Goal: Task Accomplishment & Management: Manage account settings

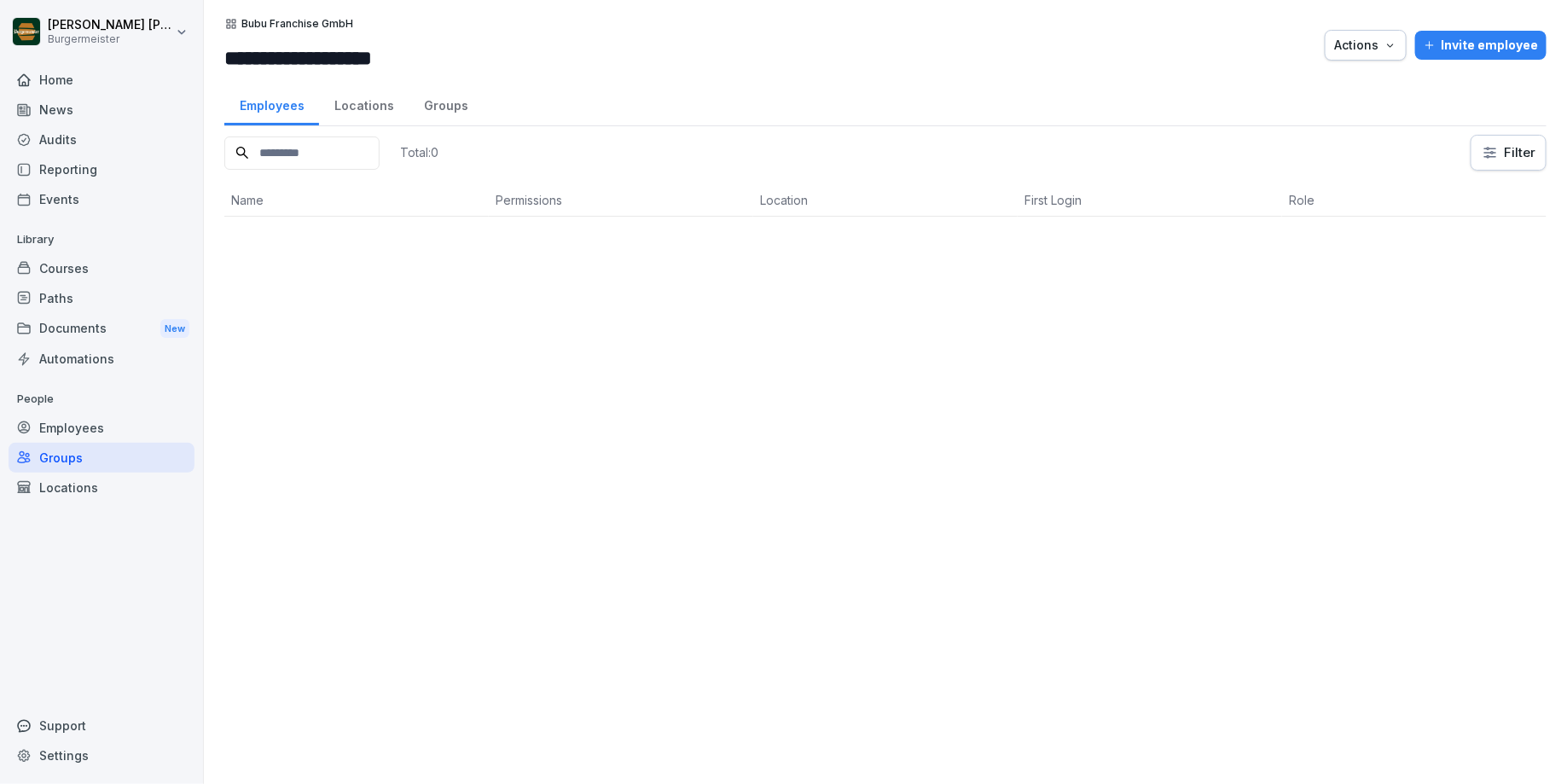
click at [204, 7] on div "**********" at bounding box center [885, 392] width 1363 height 784
click at [86, 76] on div "Home" at bounding box center [101, 80] width 186 height 30
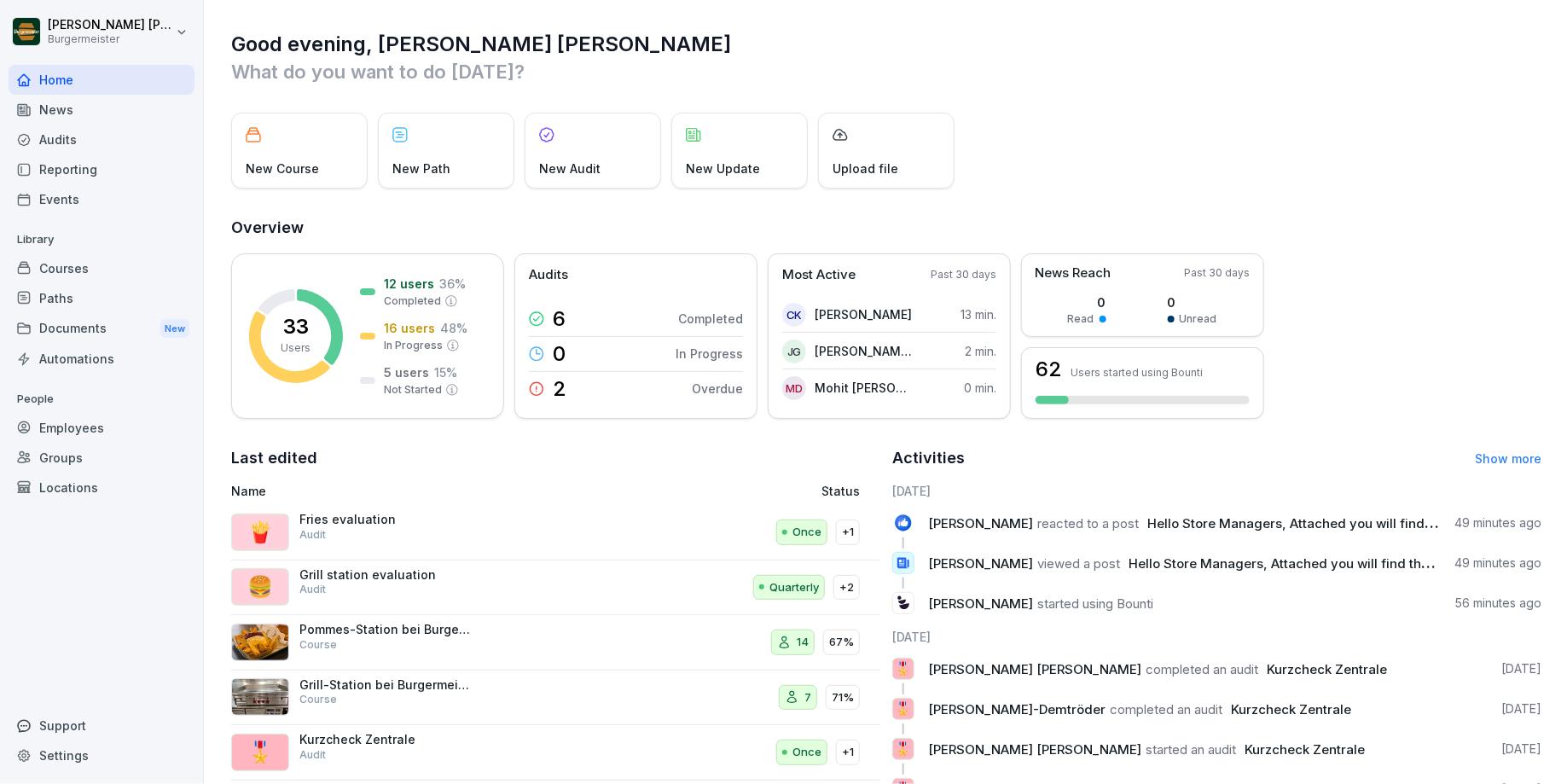
click at [70, 432] on div "Employees" at bounding box center [101, 428] width 186 height 30
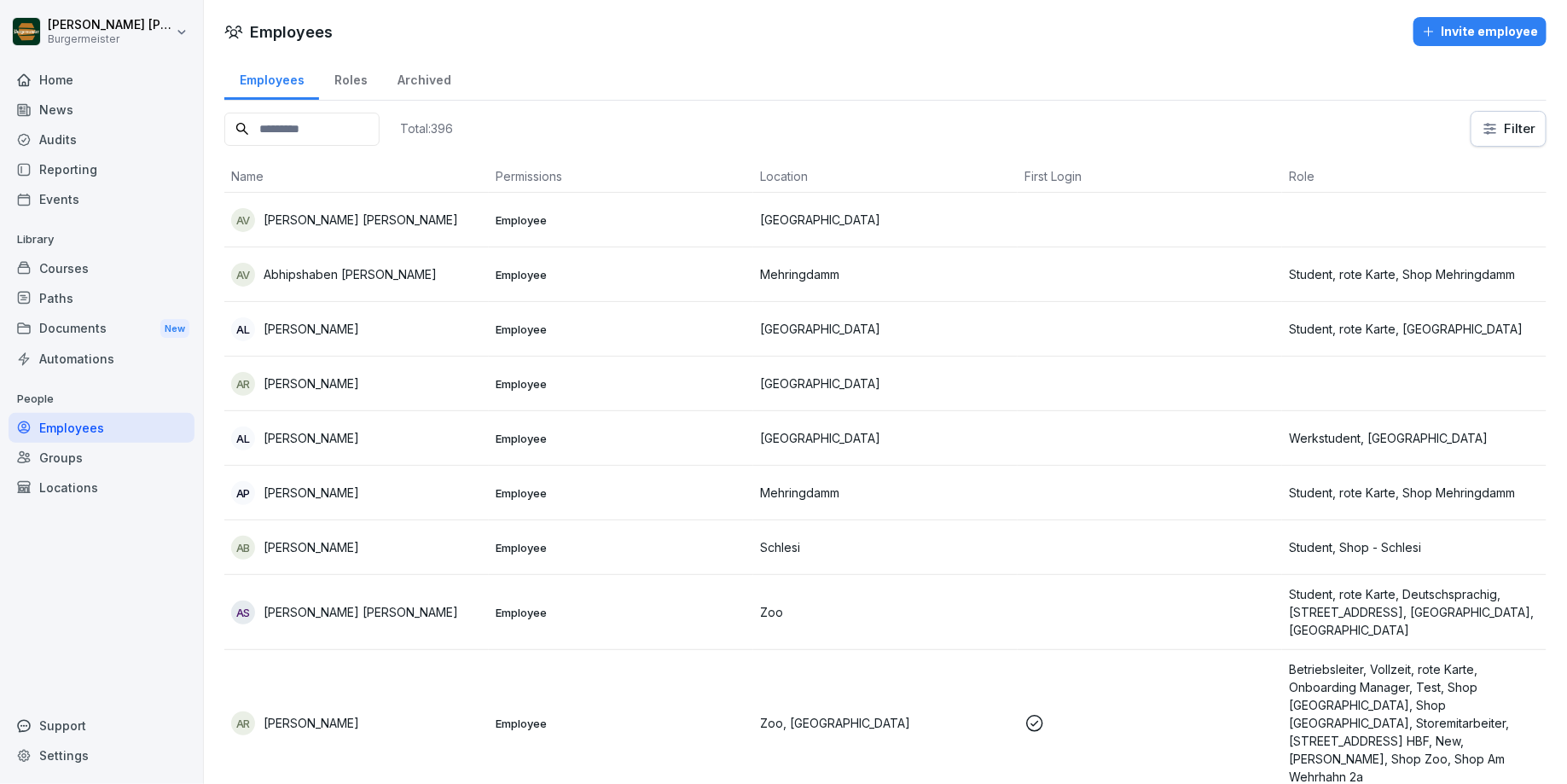
click at [342, 127] on input at bounding box center [301, 128] width 155 height 33
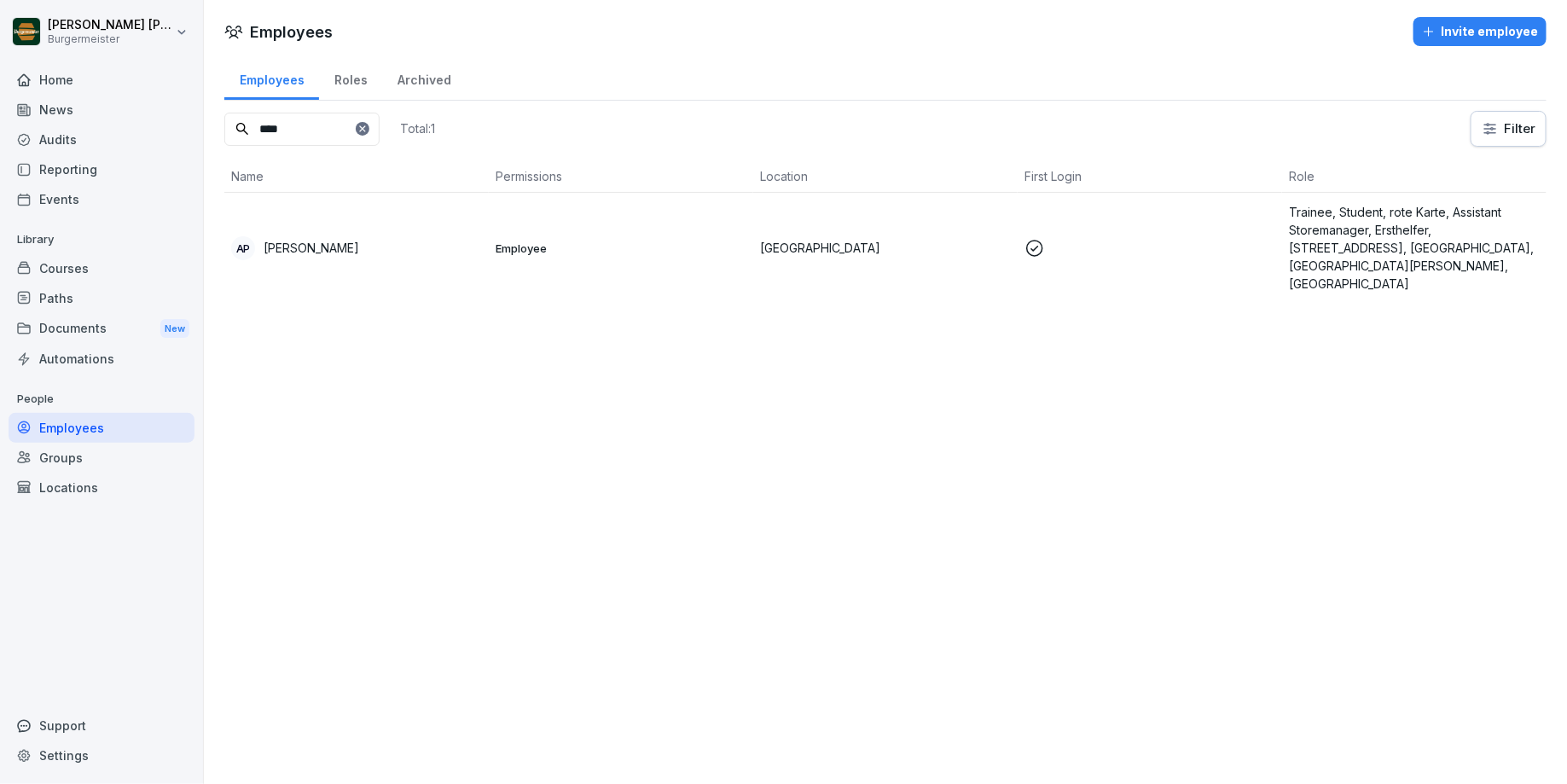
type input "****"
click at [454, 240] on div "AP [PERSON_NAME]" at bounding box center [356, 248] width 251 height 23
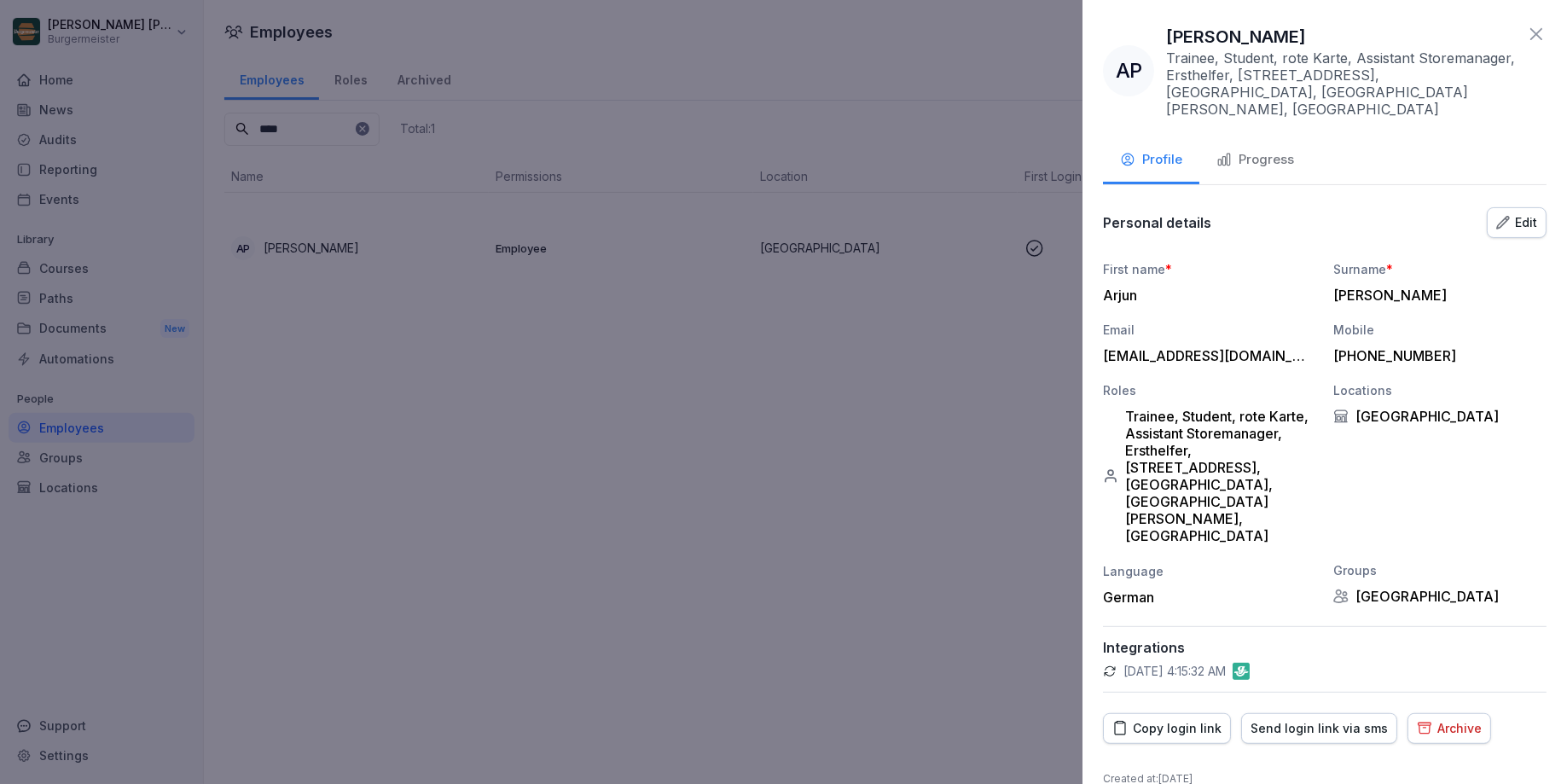
click at [1529, 28] on icon at bounding box center [1537, 34] width 21 height 21
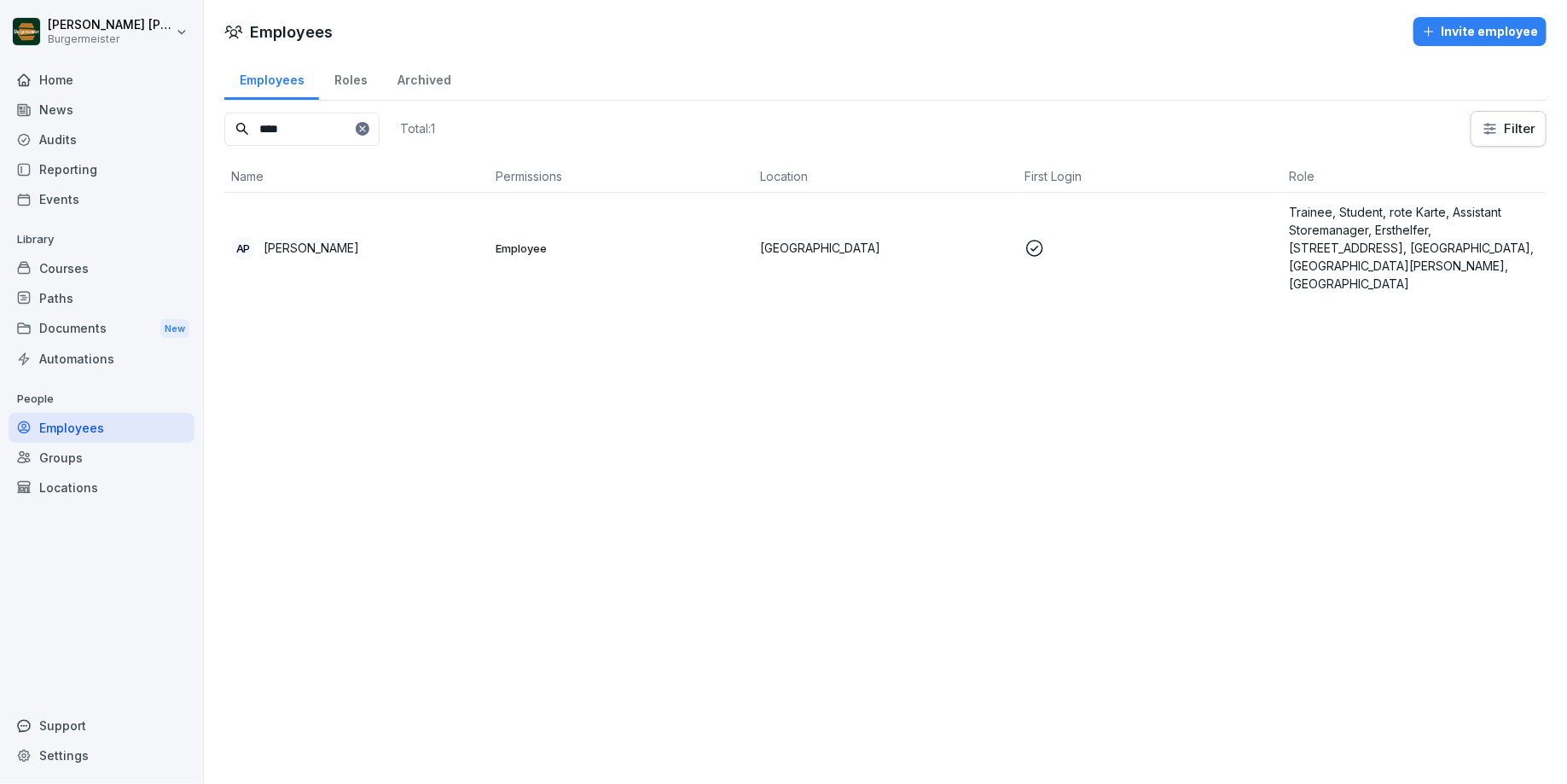
click at [380, 135] on input "****" at bounding box center [301, 128] width 155 height 33
click at [365, 128] on icon at bounding box center [362, 128] width 6 height 6
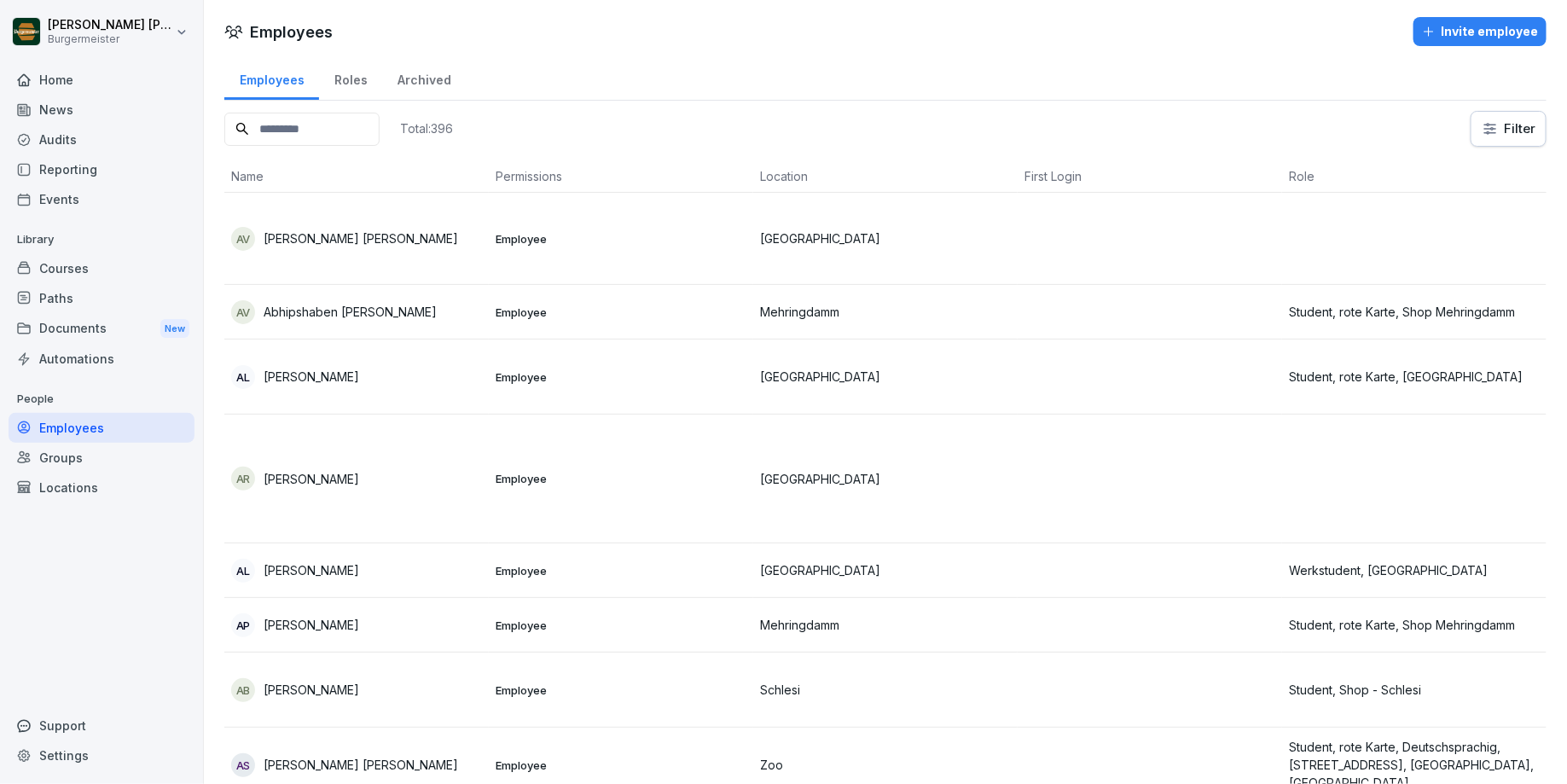
click at [1046, 165] on th "First Login" at bounding box center [1150, 176] width 265 height 33
click at [1046, 175] on th "First Login" at bounding box center [1150, 176] width 265 height 33
click at [1504, 130] on html "[PERSON_NAME] [PERSON_NAME] Home News Audits Reporting Events Library Courses P…" at bounding box center [784, 392] width 1567 height 784
click at [62, 81] on html "[PERSON_NAME] [PERSON_NAME] Home News Audits Reporting Events Library Courses P…" at bounding box center [784, 392] width 1567 height 784
click at [62, 81] on div "Home" at bounding box center [101, 80] width 186 height 30
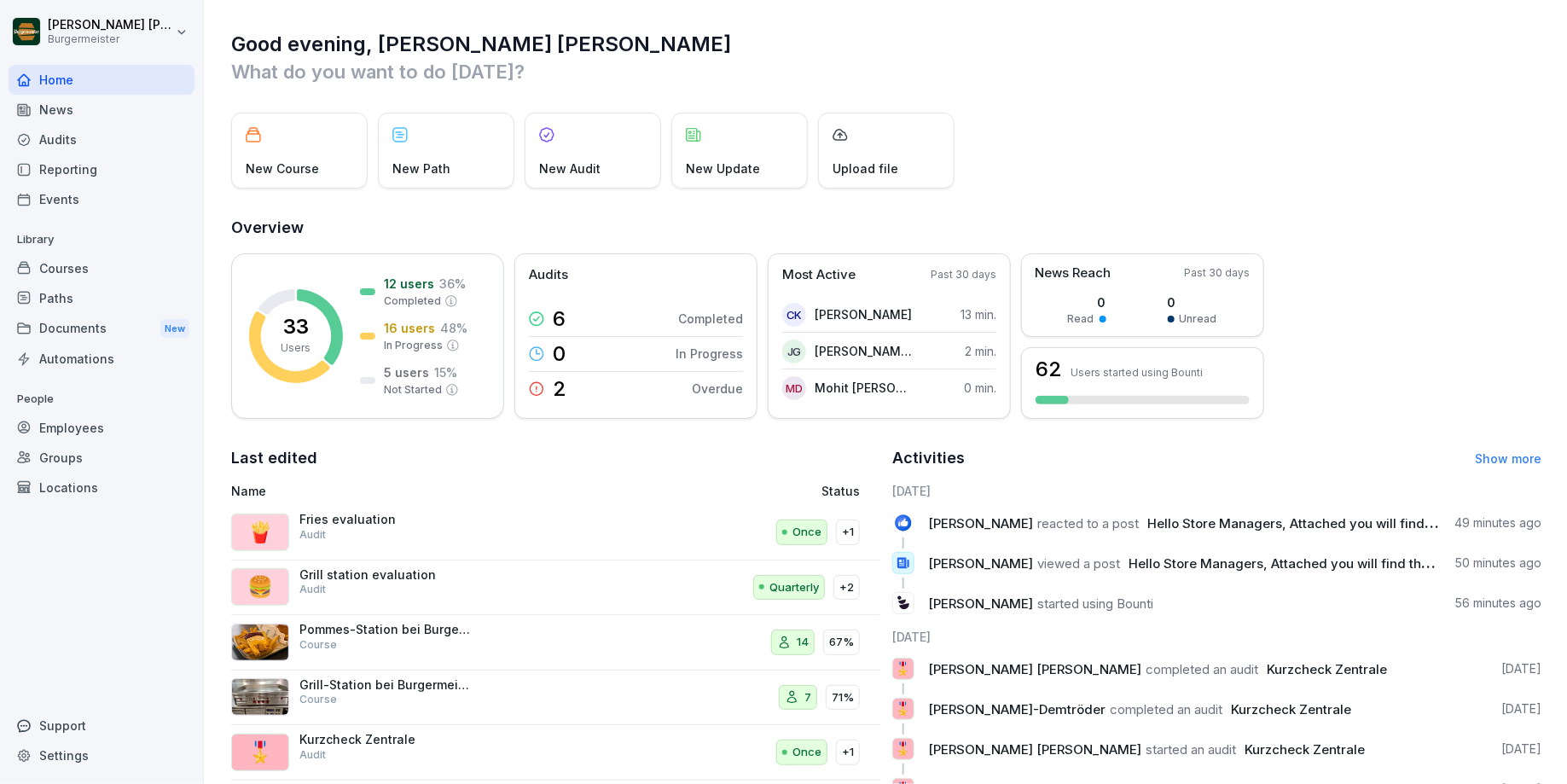
click at [95, 735] on div "Support" at bounding box center [101, 725] width 186 height 30
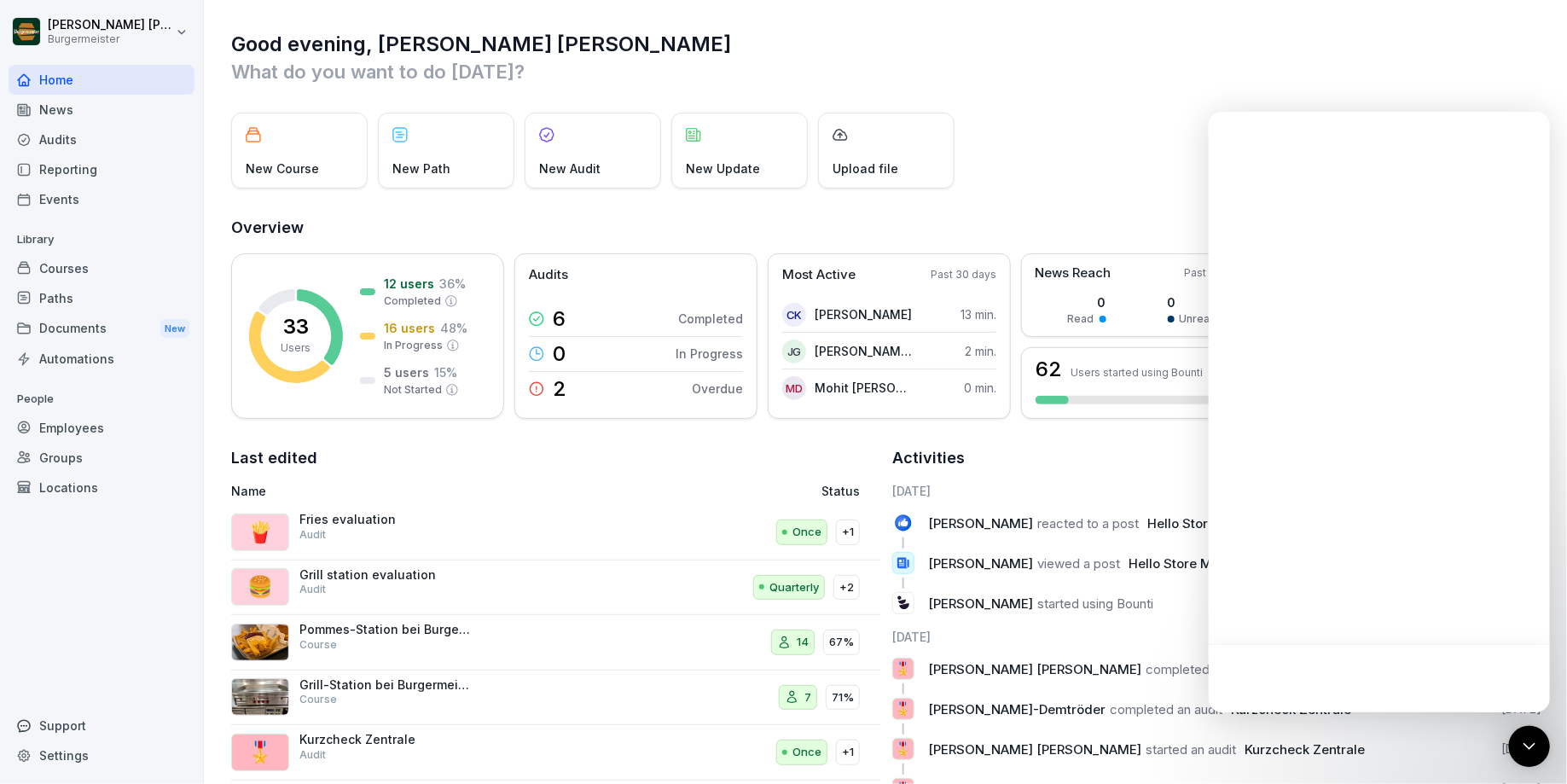
click at [89, 751] on div "Settings" at bounding box center [101, 755] width 186 height 30
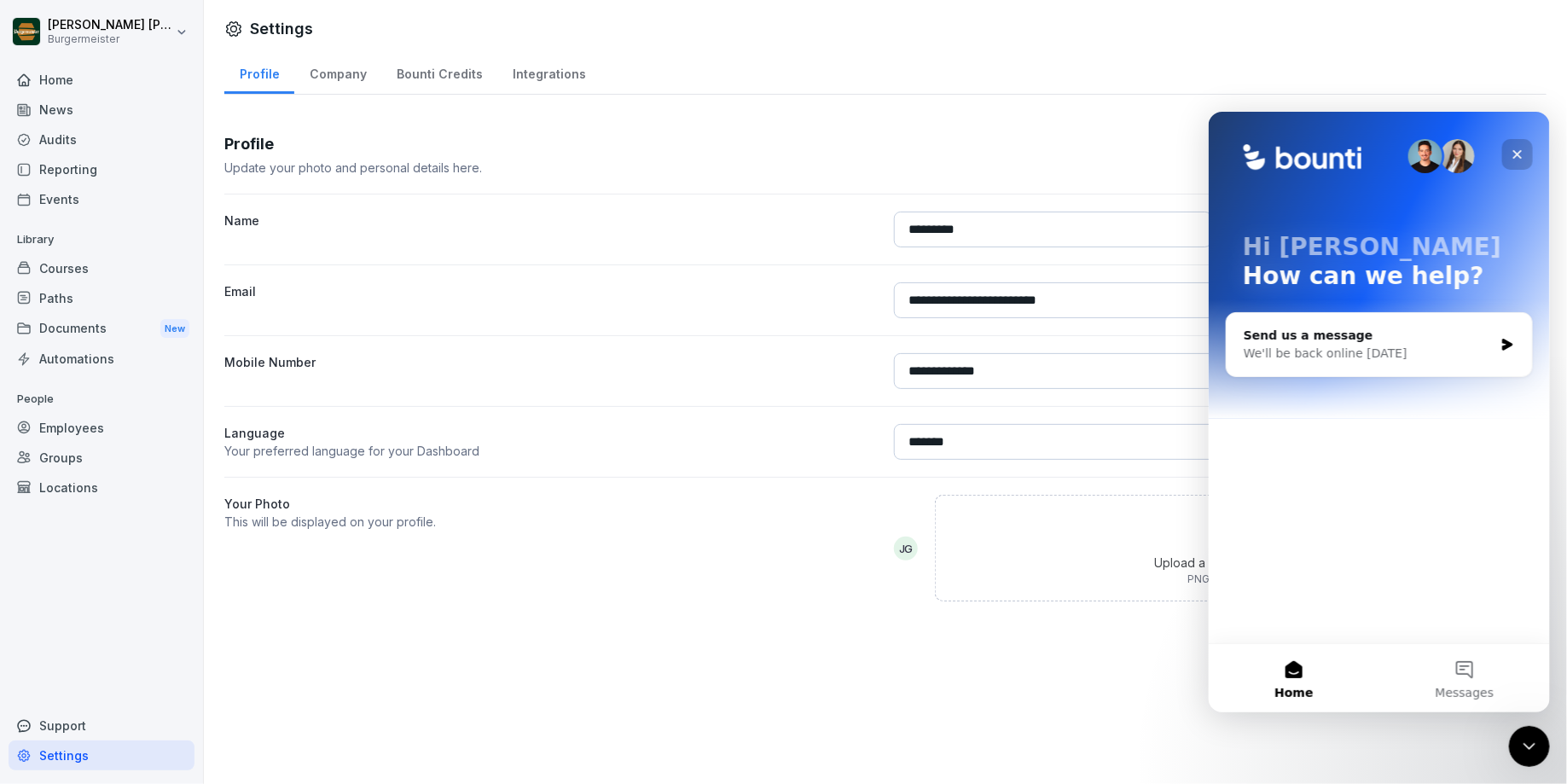
click at [1511, 146] on icon "Close" at bounding box center [1516, 153] width 14 height 14
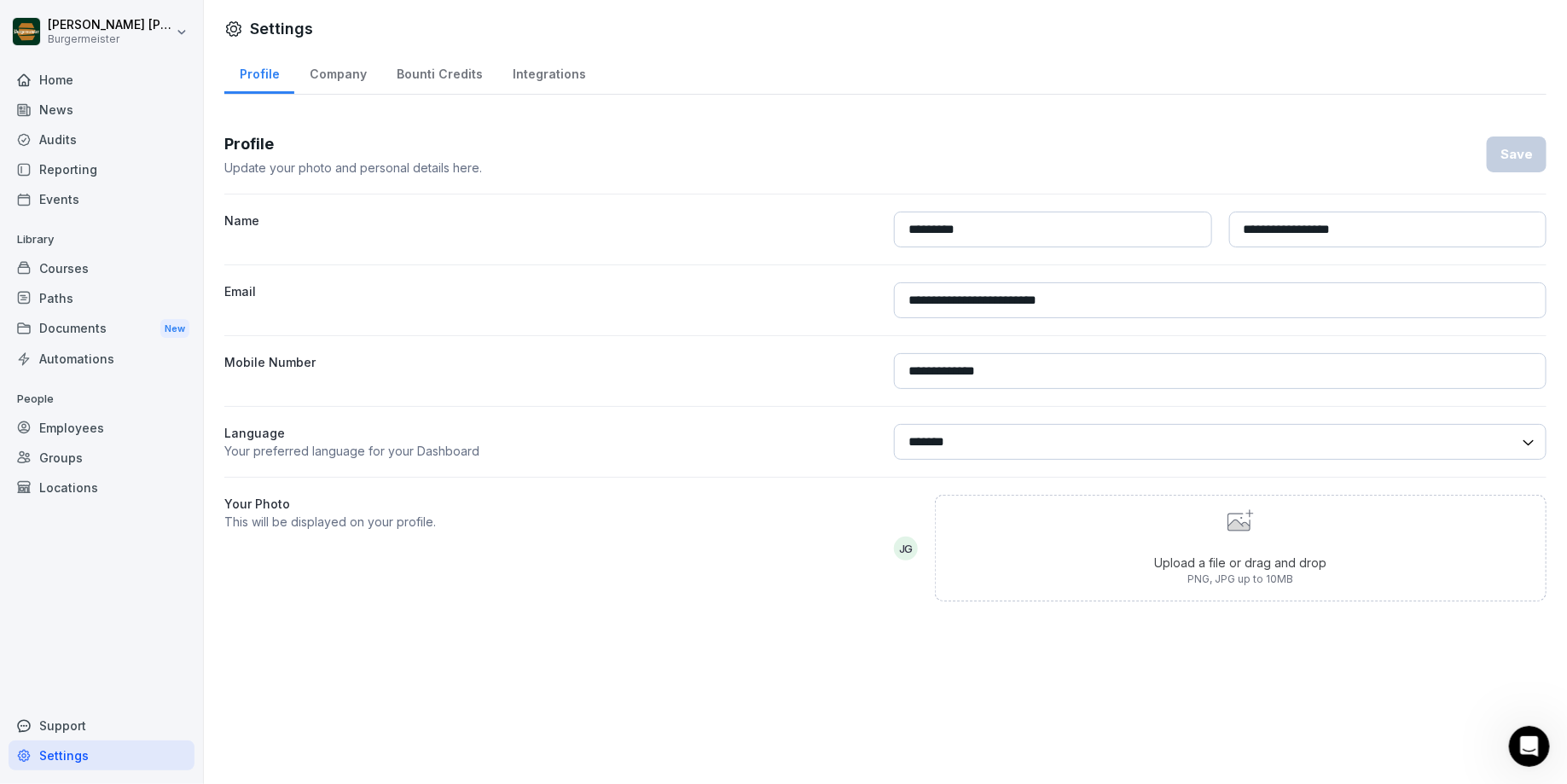
click at [539, 68] on div "Integrations" at bounding box center [549, 72] width 103 height 43
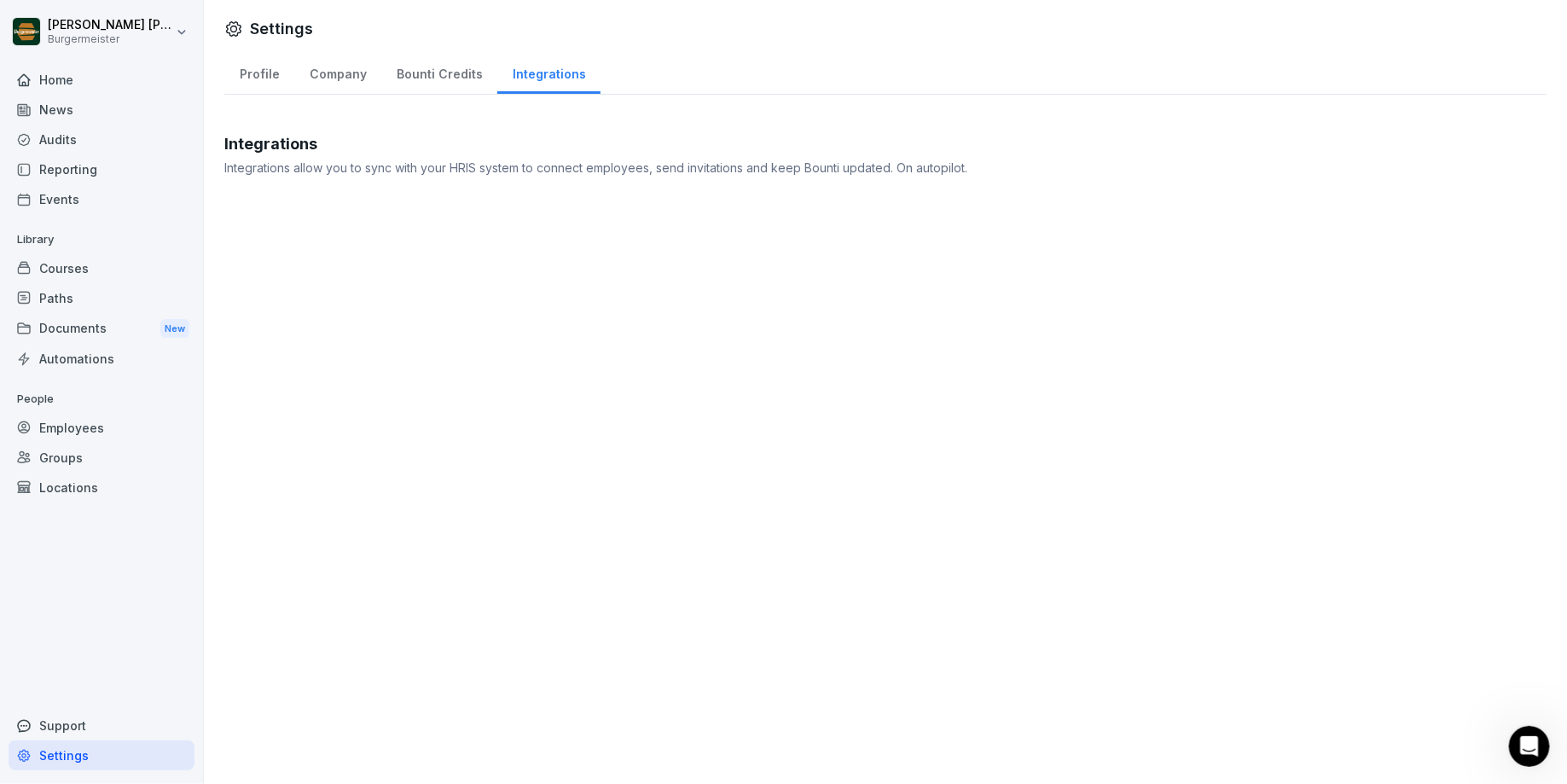
click at [445, 80] on div "Bounti Credits" at bounding box center [439, 72] width 116 height 43
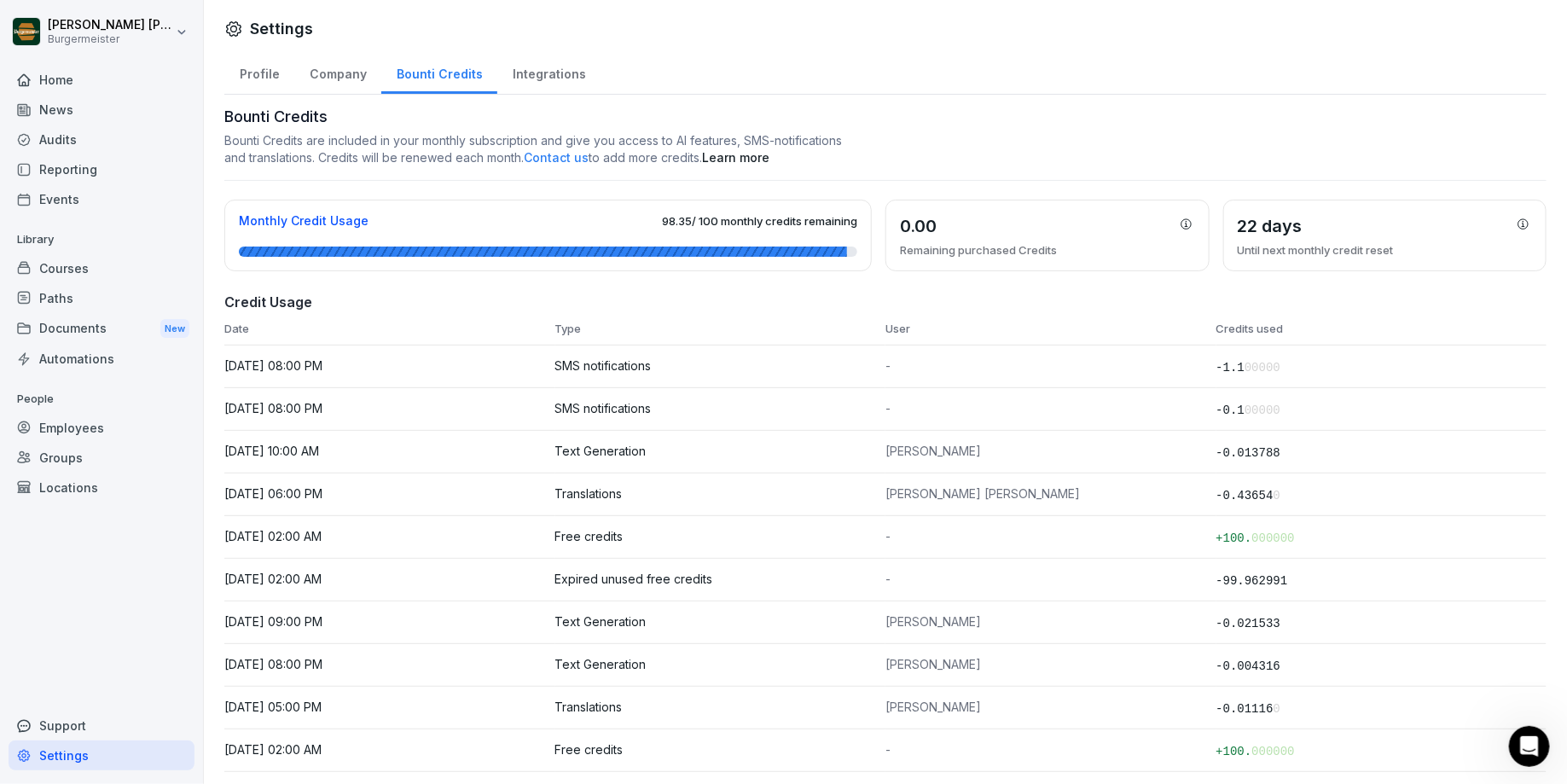
click at [341, 76] on div "Company" at bounding box center [338, 72] width 87 height 43
select select "**"
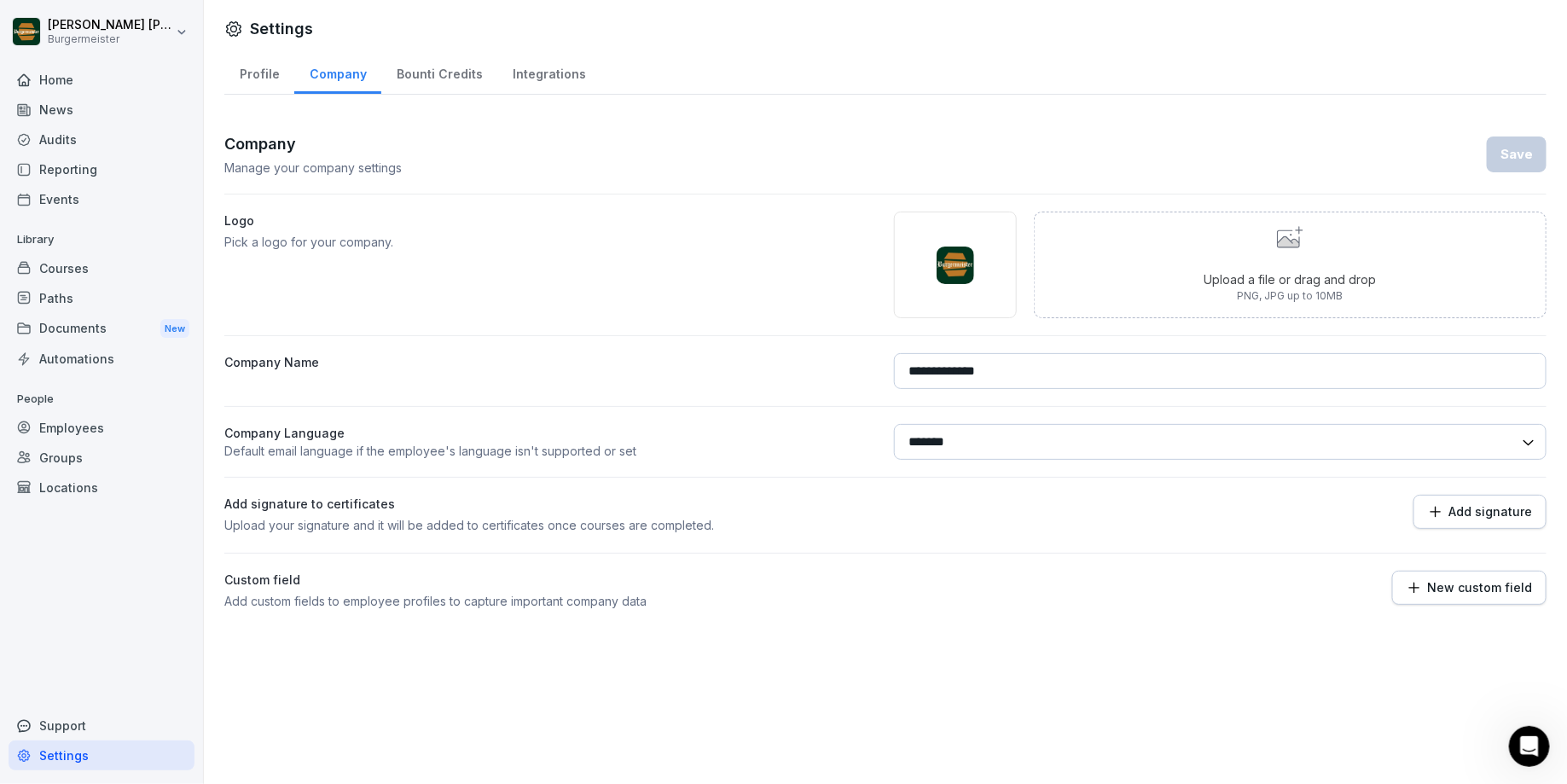
click at [260, 77] on div "Profile" at bounding box center [259, 72] width 70 height 43
